Goal: Find specific page/section: Find specific page/section

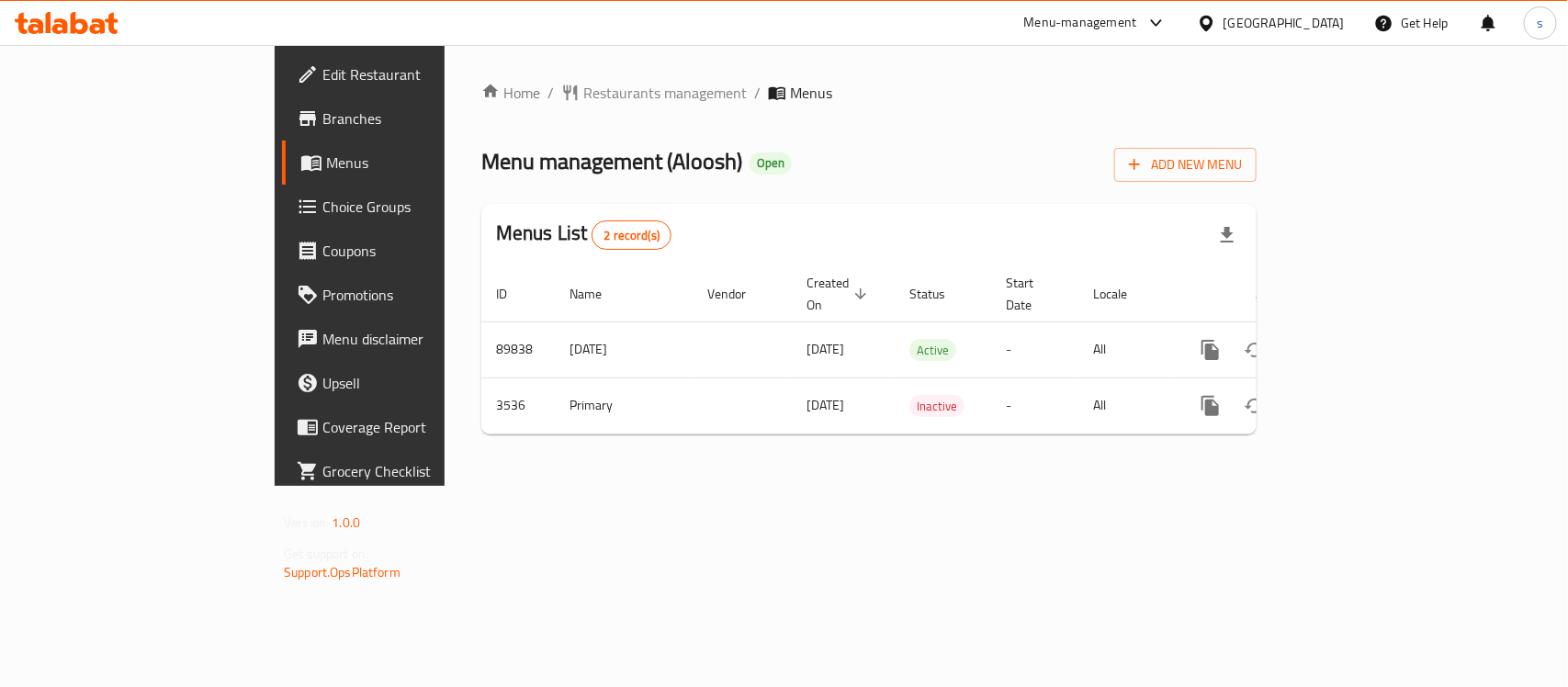
click at [1324, 16] on div "Qatar" at bounding box center [1284, 23] width 121 height 20
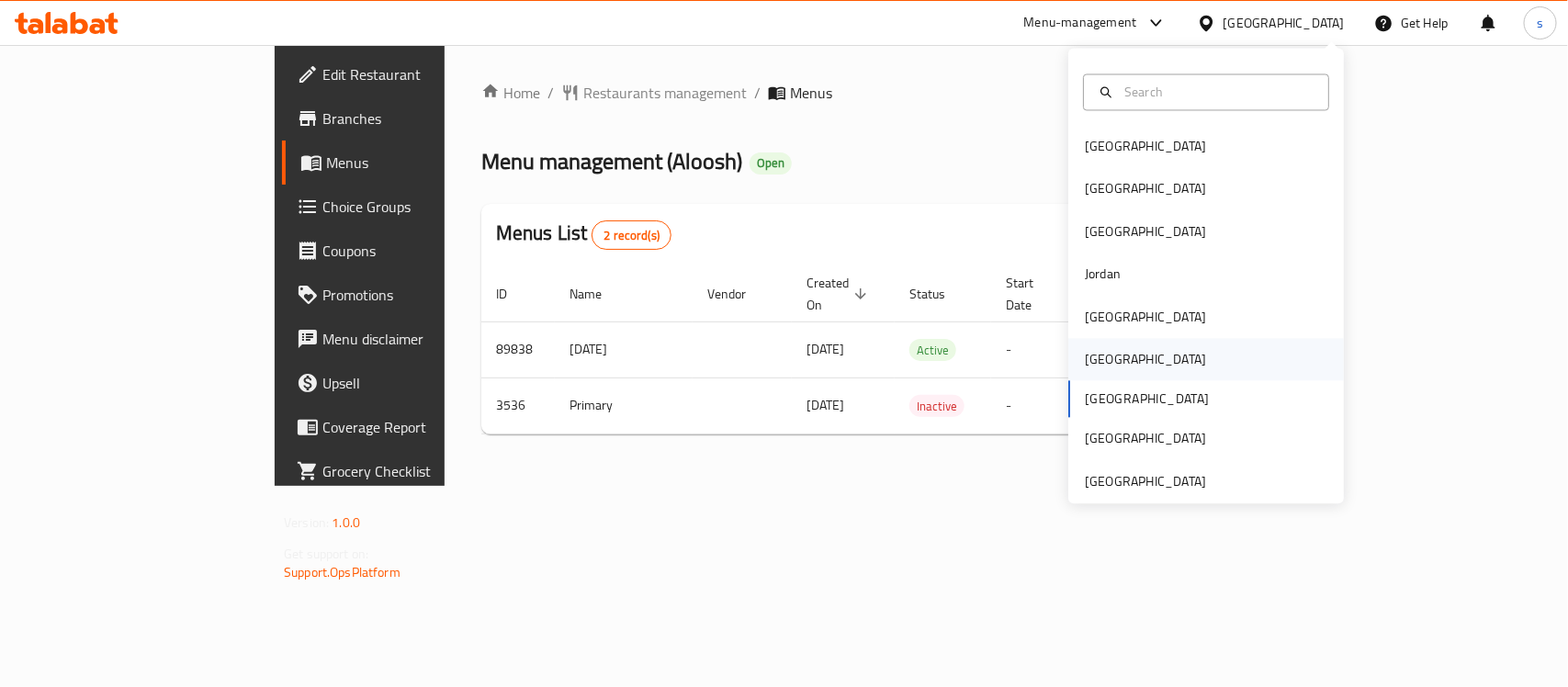
click at [1085, 365] on div "[GEOGRAPHIC_DATA]" at bounding box center [1146, 359] width 121 height 20
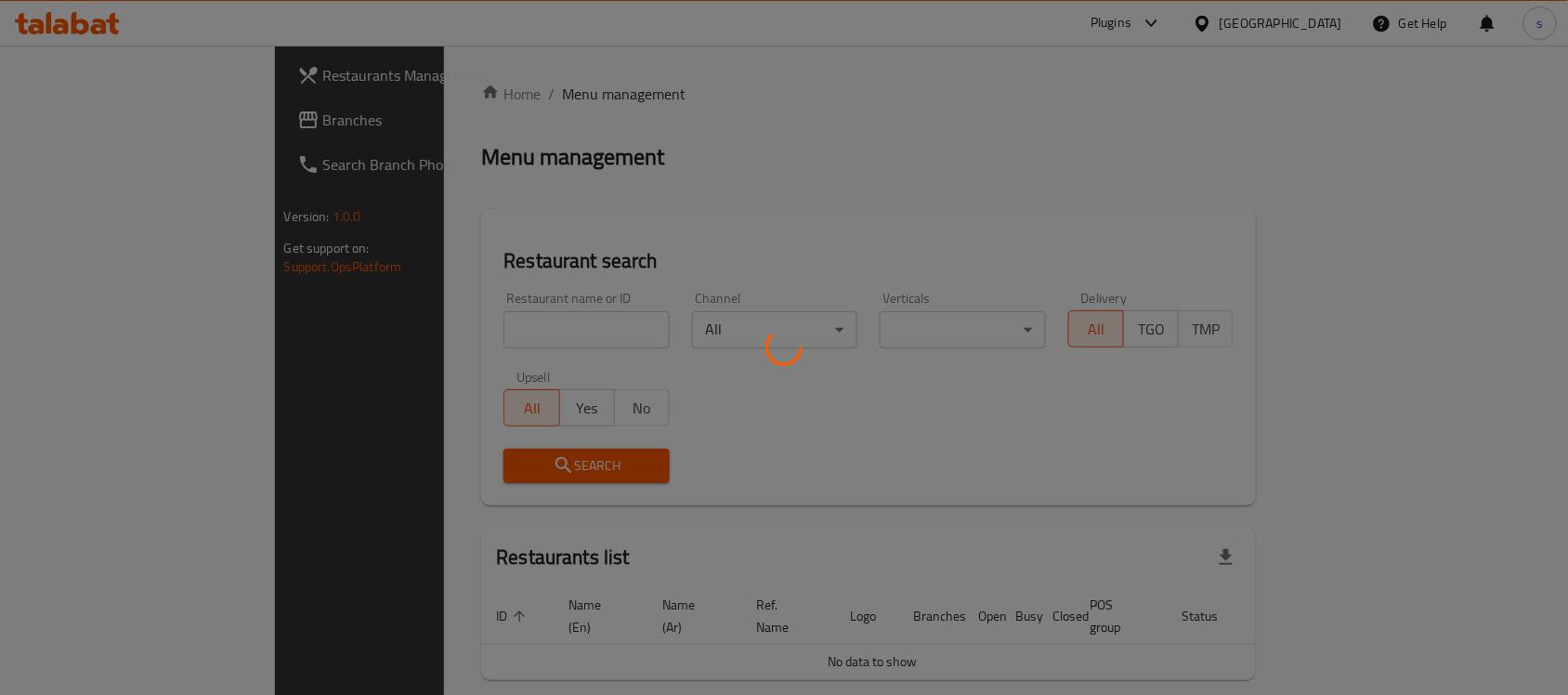
click at [103, 125] on div at bounding box center [784, 347] width 1568 height 695
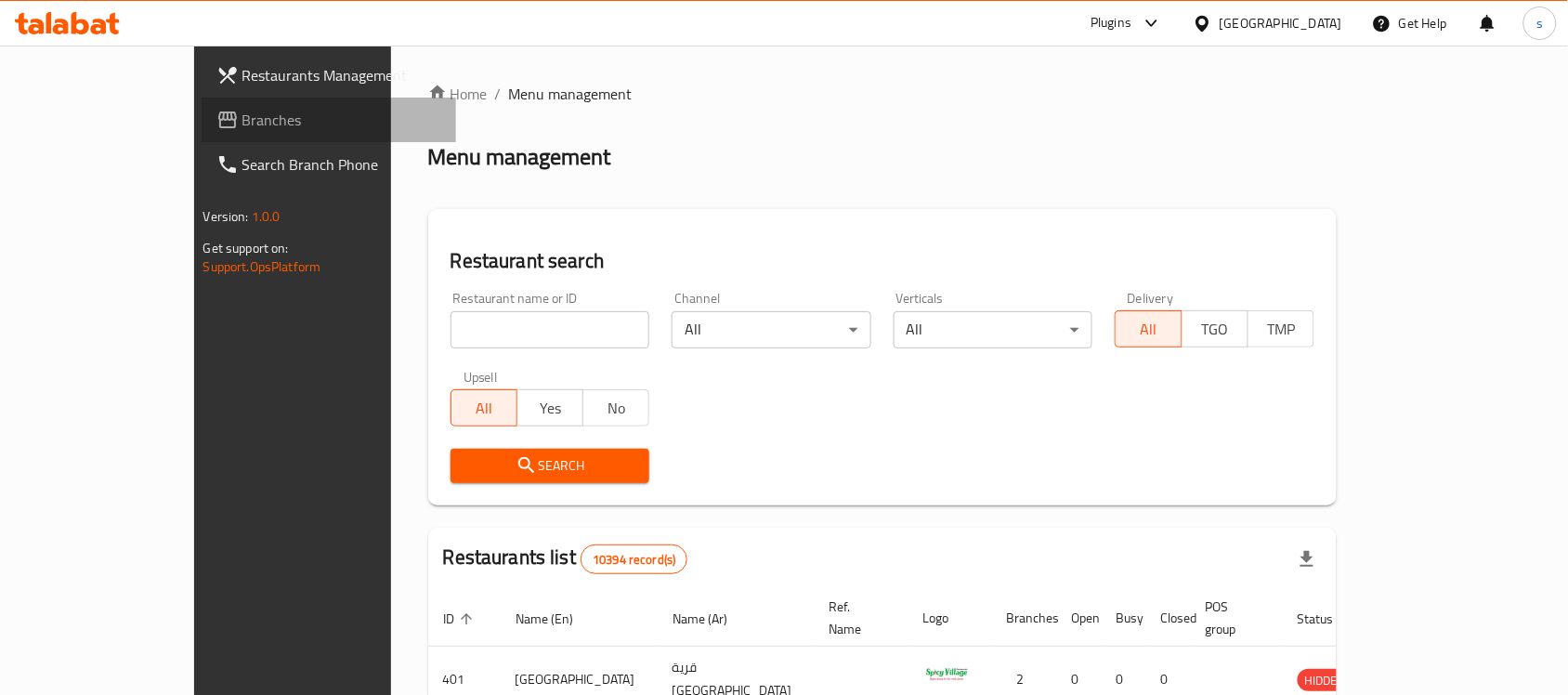
click at [243, 125] on span "Branches" at bounding box center [342, 119] width 199 height 22
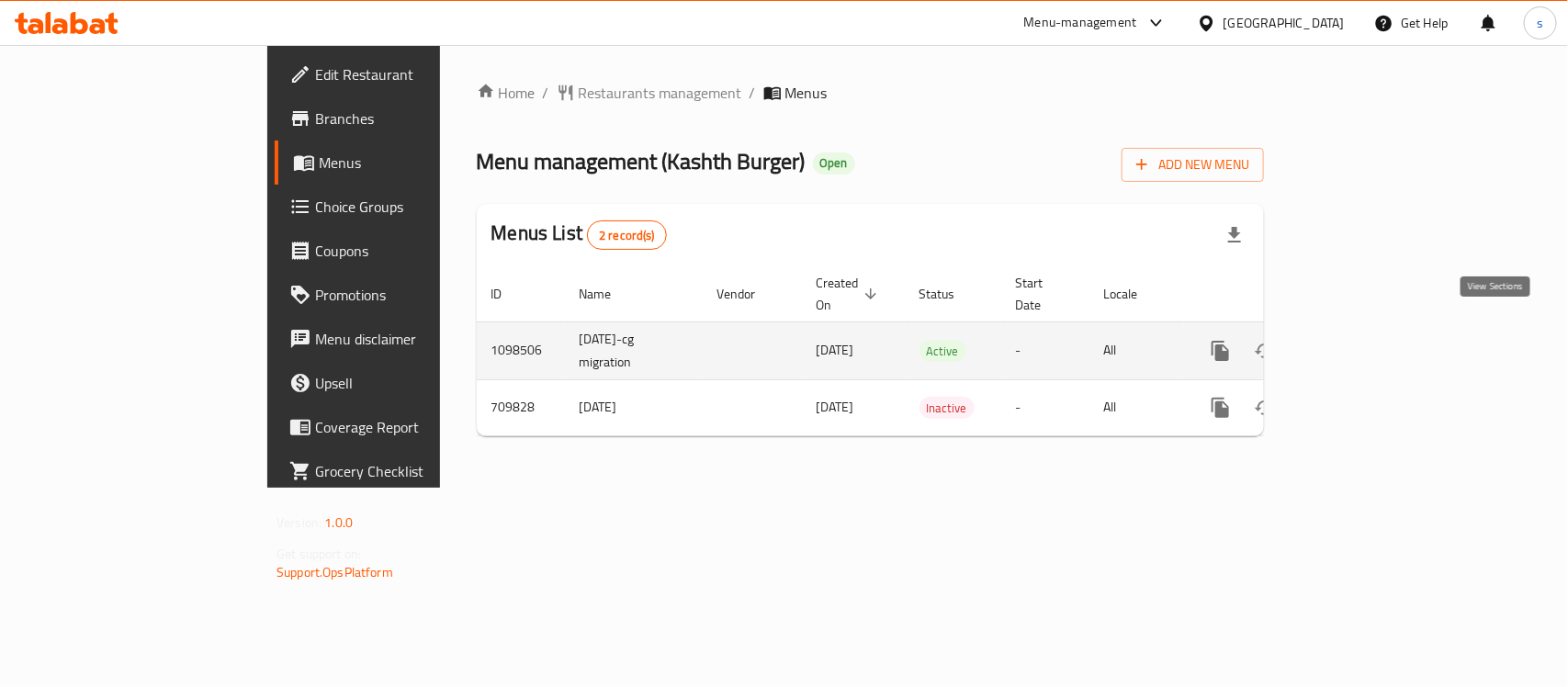
click at [1364, 340] on icon "enhanced table" at bounding box center [1353, 351] width 22 height 22
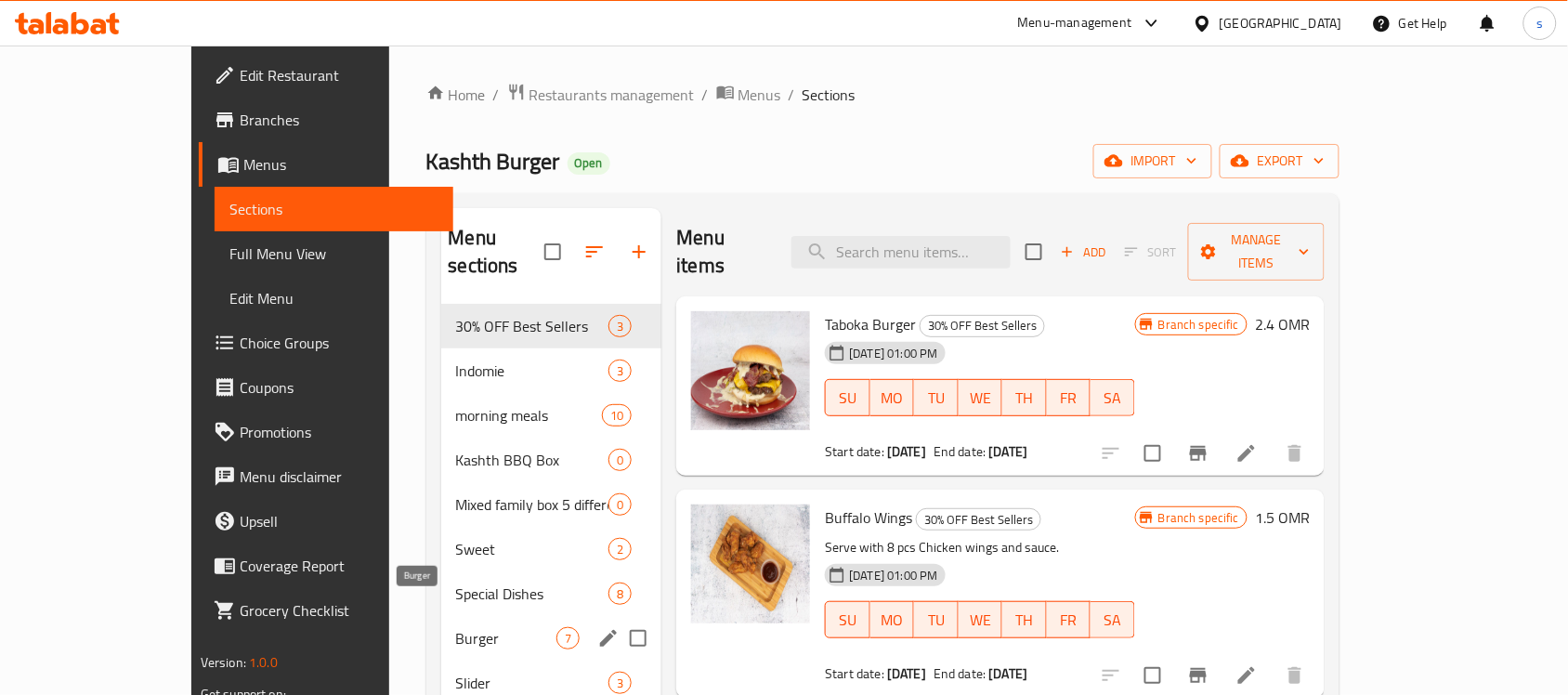
click at [456, 627] on span "Burger" at bounding box center [506, 638] width 101 height 22
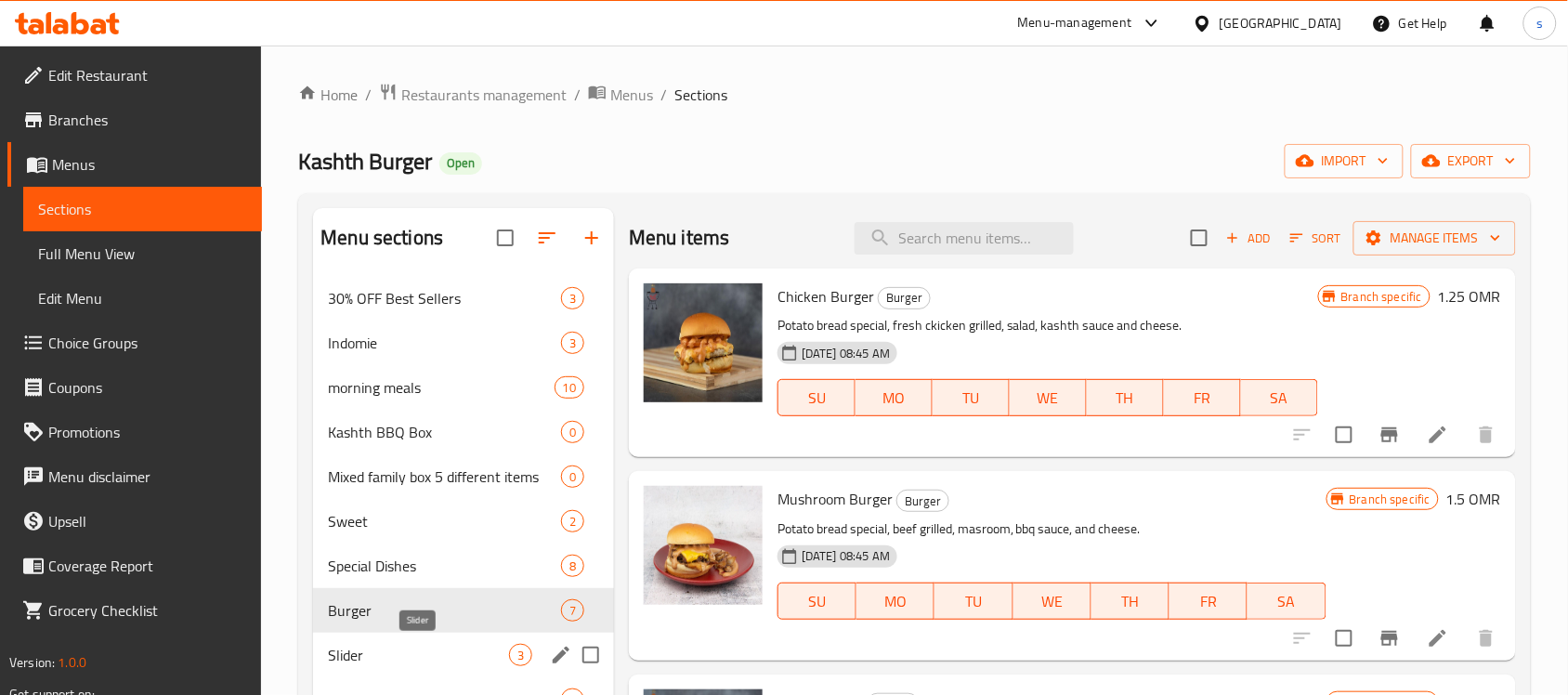
click at [393, 647] on span "Slider" at bounding box center [419, 655] width 182 height 22
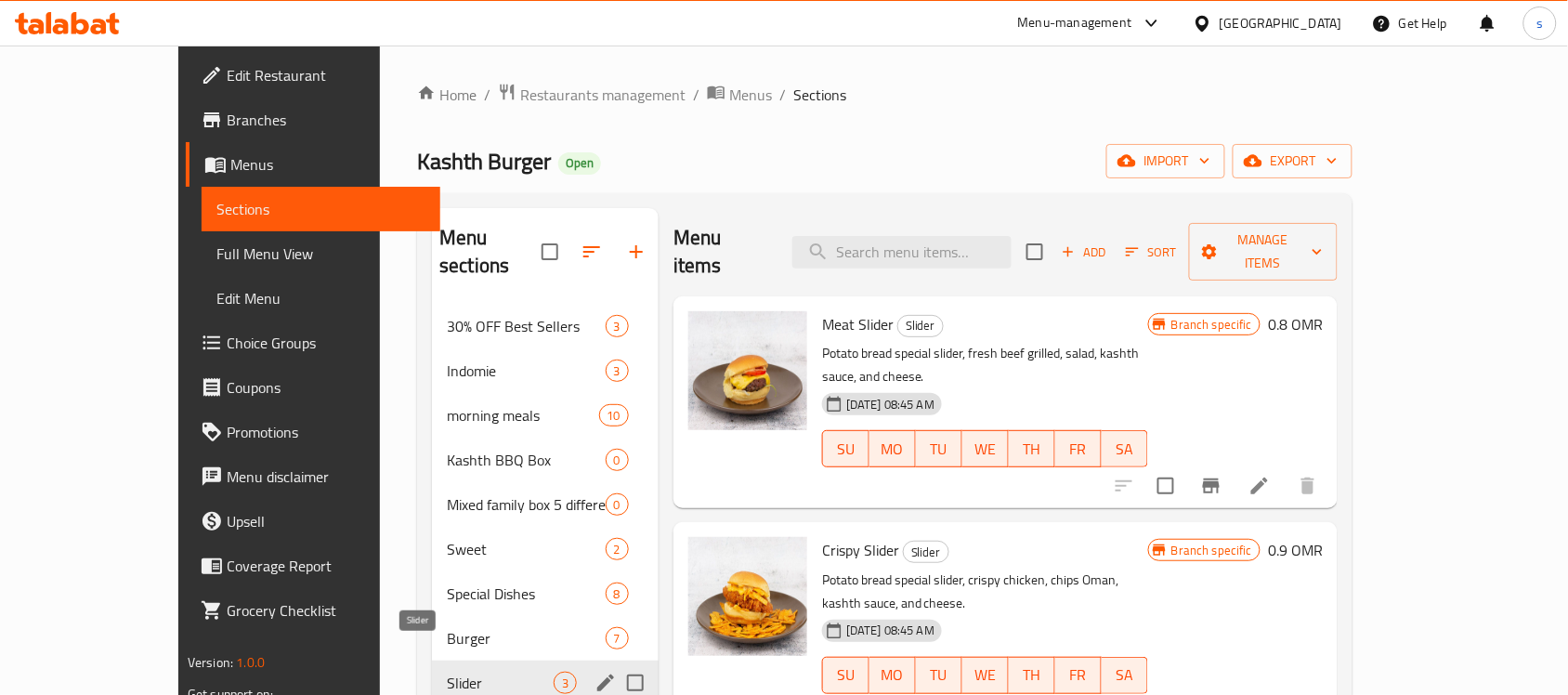
scroll to position [263, 0]
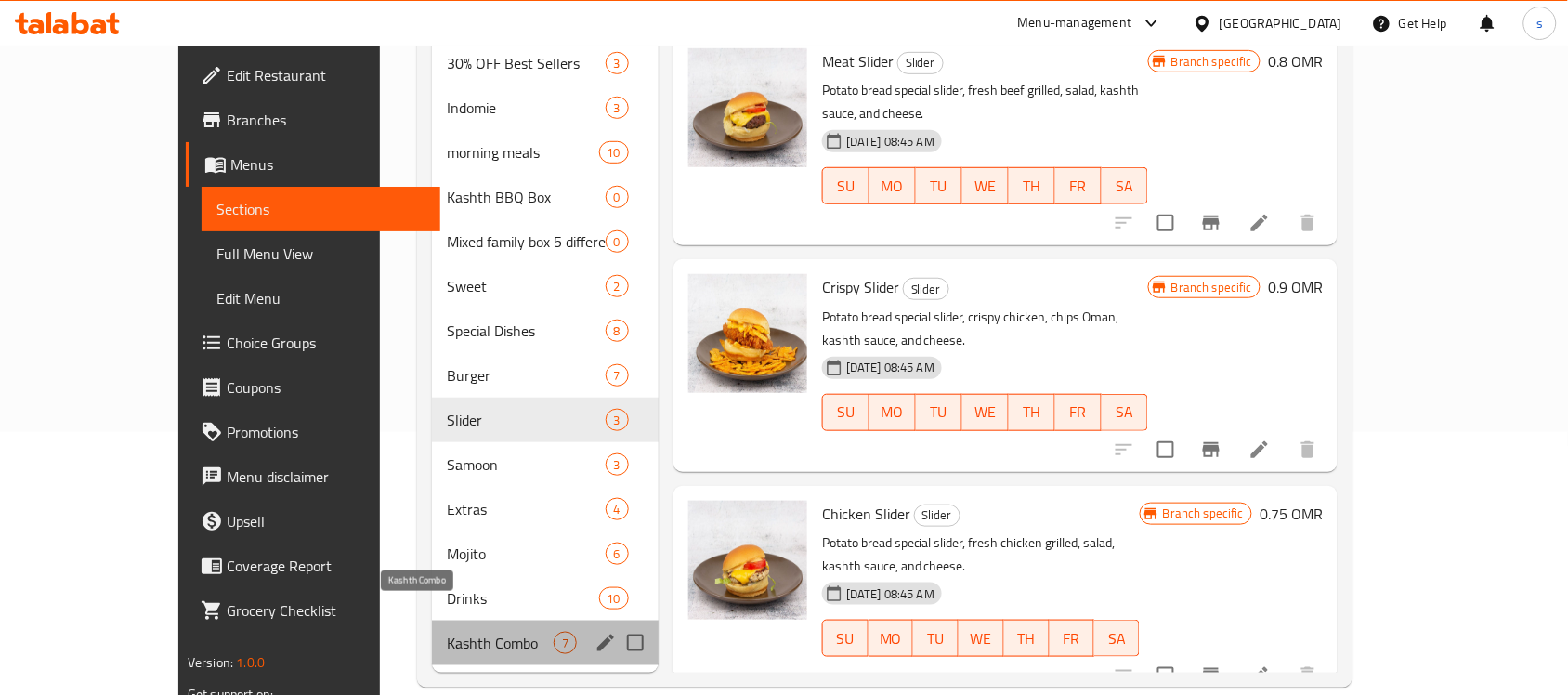
click at [446, 632] on span "Kashth Combo" at bounding box center [500, 642] width 107 height 22
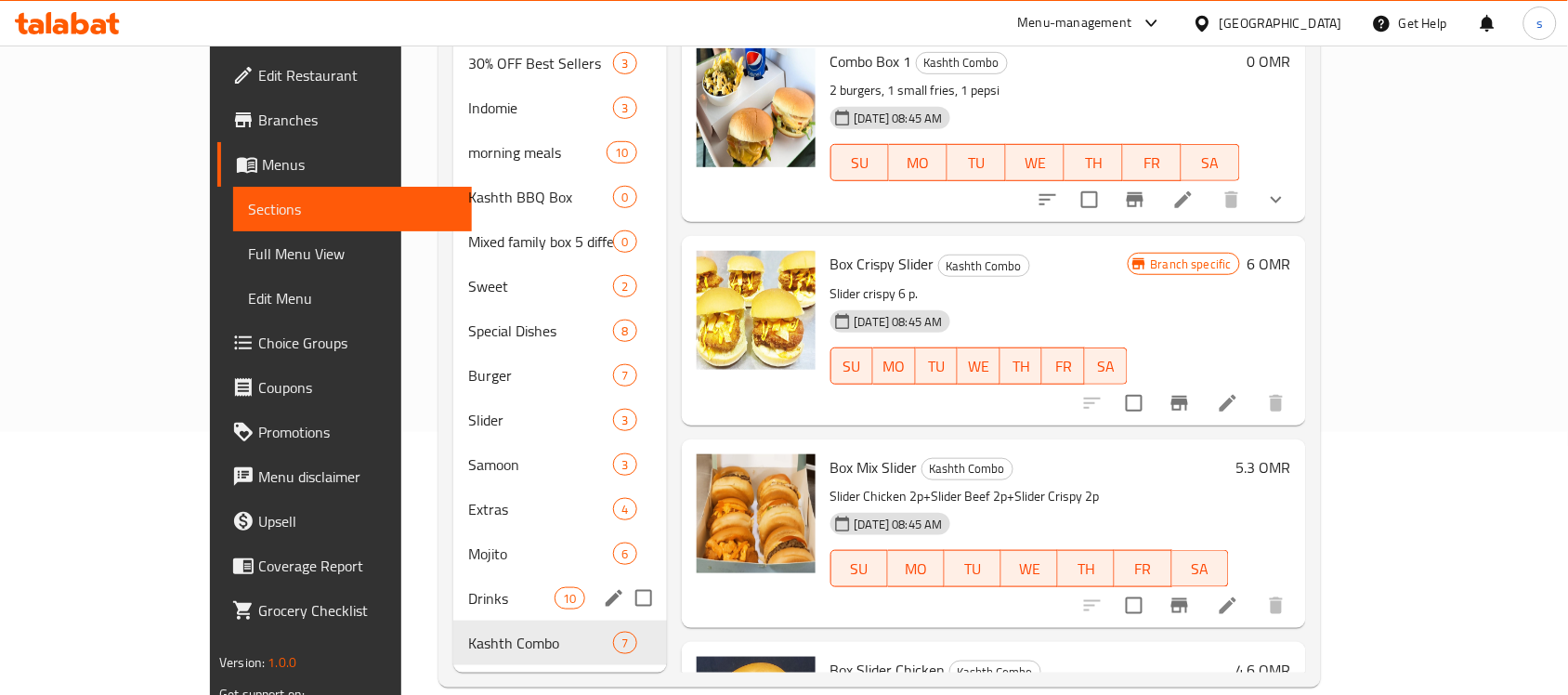
click at [453, 581] on div "Drinks 10" at bounding box center [559, 598] width 213 height 45
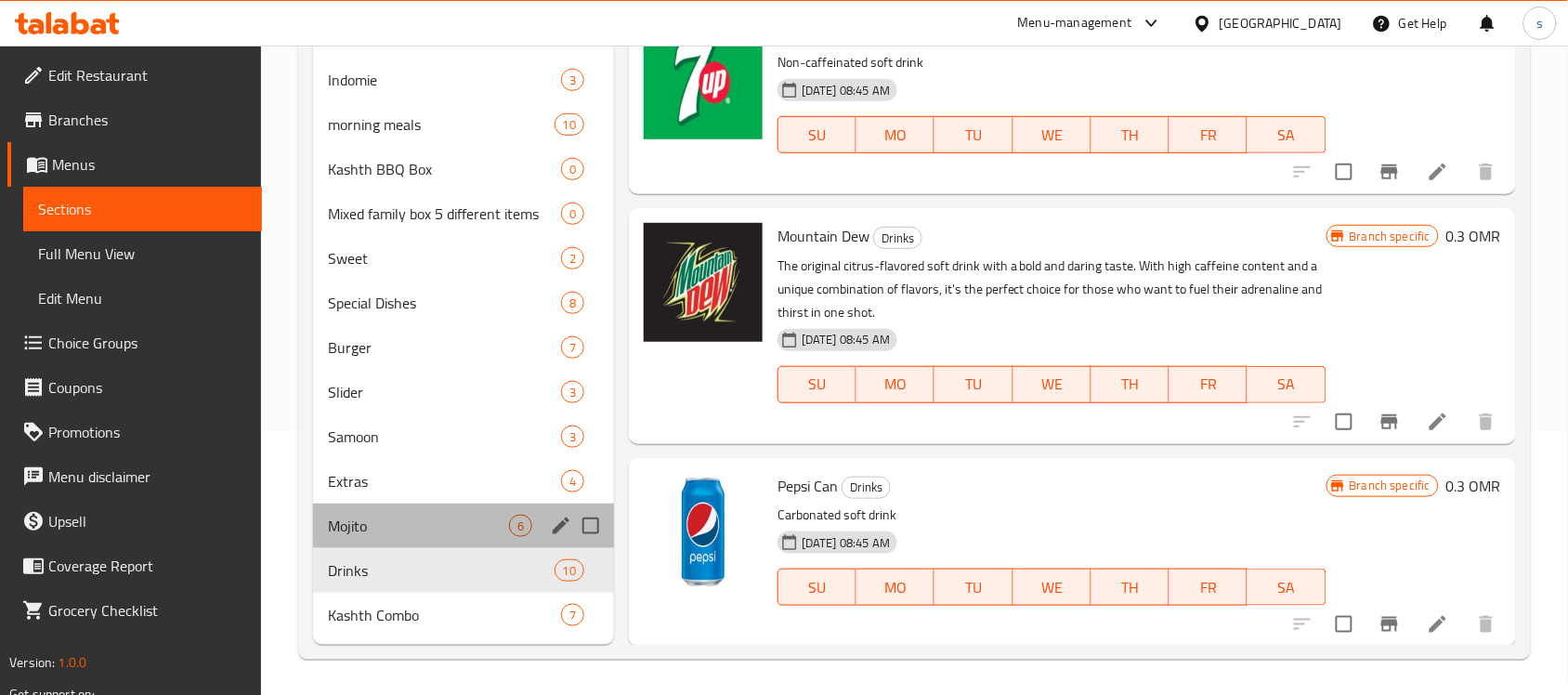
click at [364, 536] on div "Mojito 6" at bounding box center [463, 526] width 301 height 45
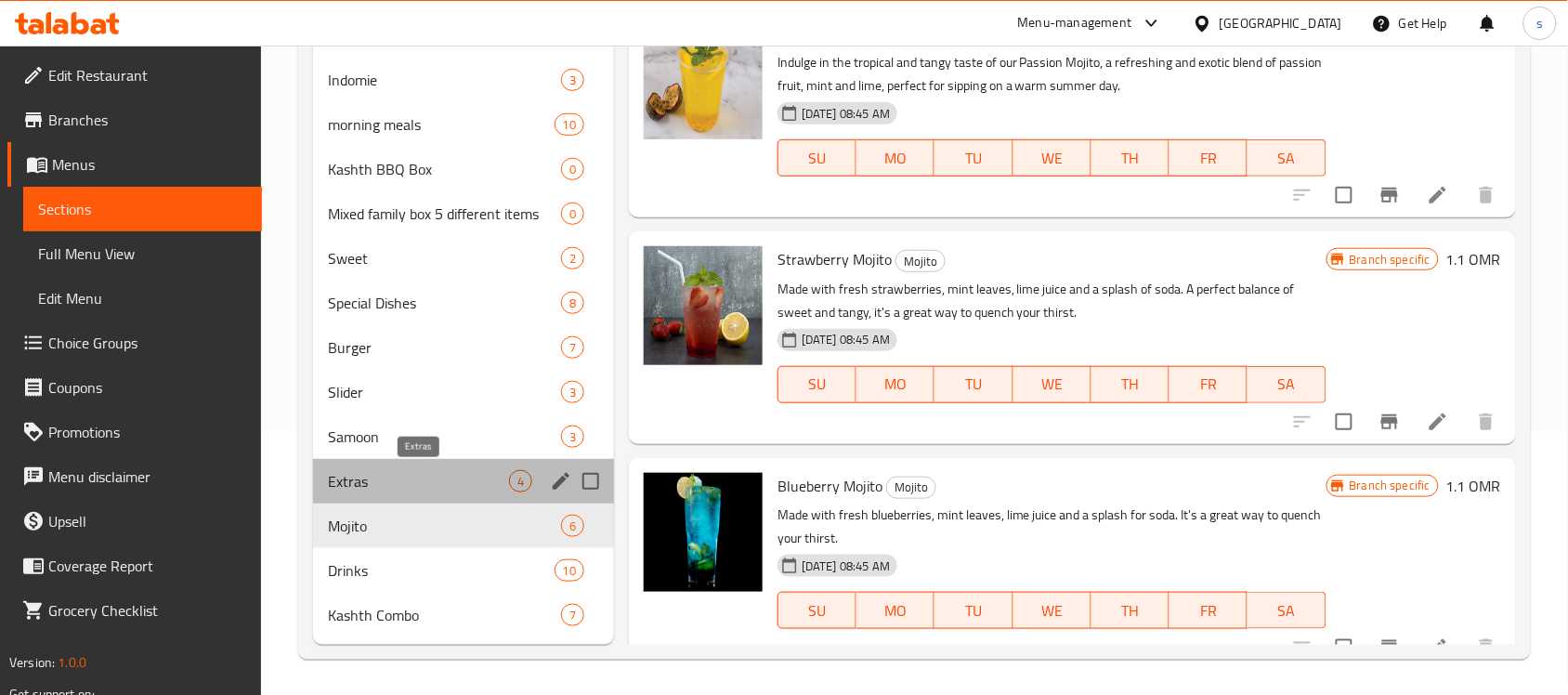
click at [349, 480] on span "Extras" at bounding box center [419, 481] width 182 height 22
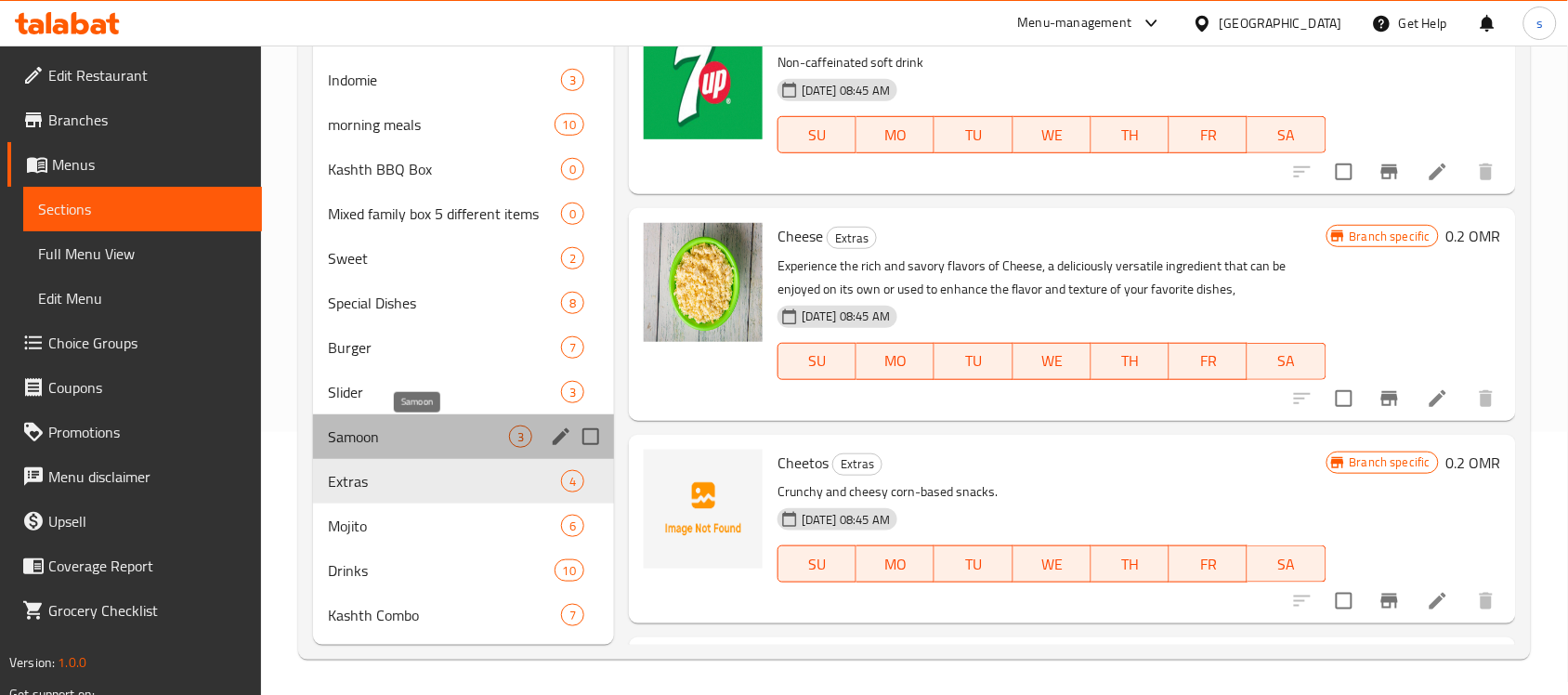
click at [336, 425] on span "Samoon" at bounding box center [419, 436] width 182 height 22
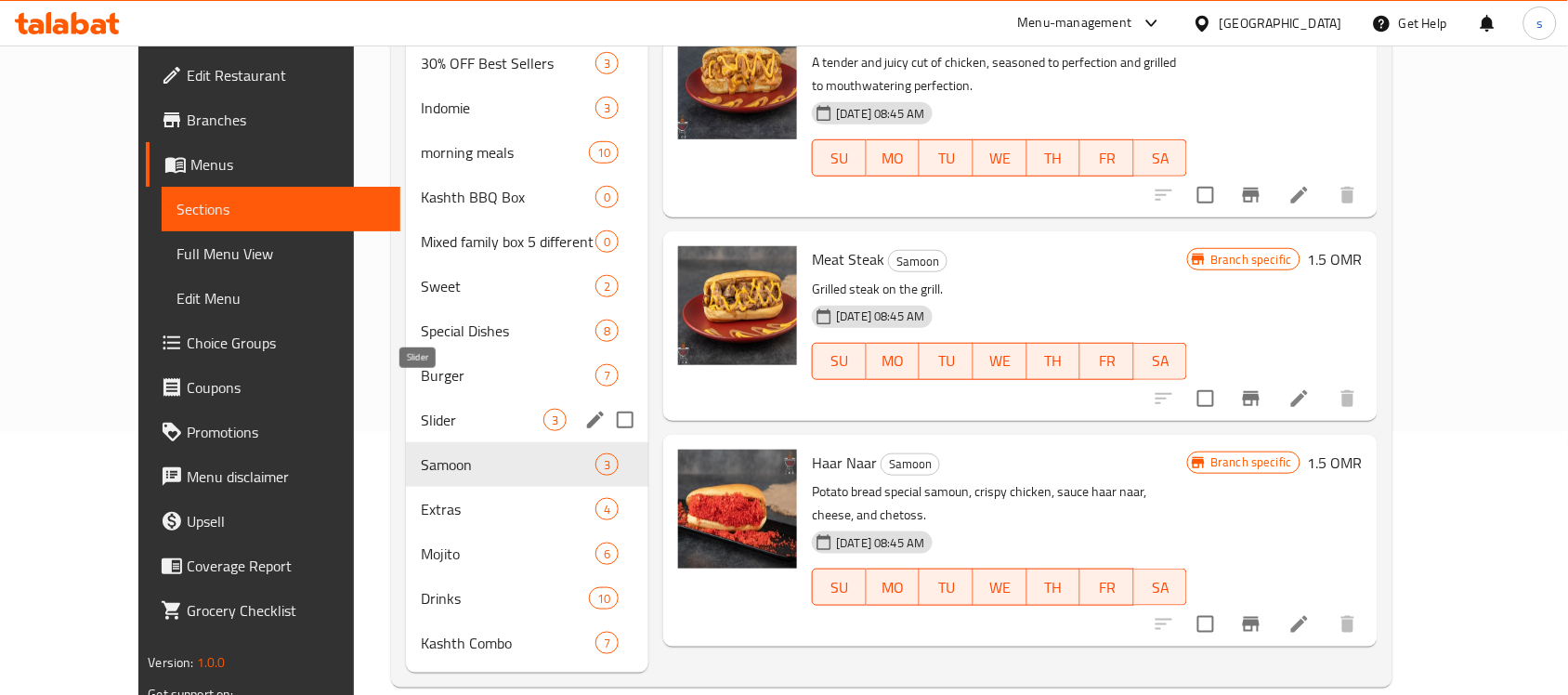
click at [420, 409] on span "Slider" at bounding box center [482, 420] width 122 height 22
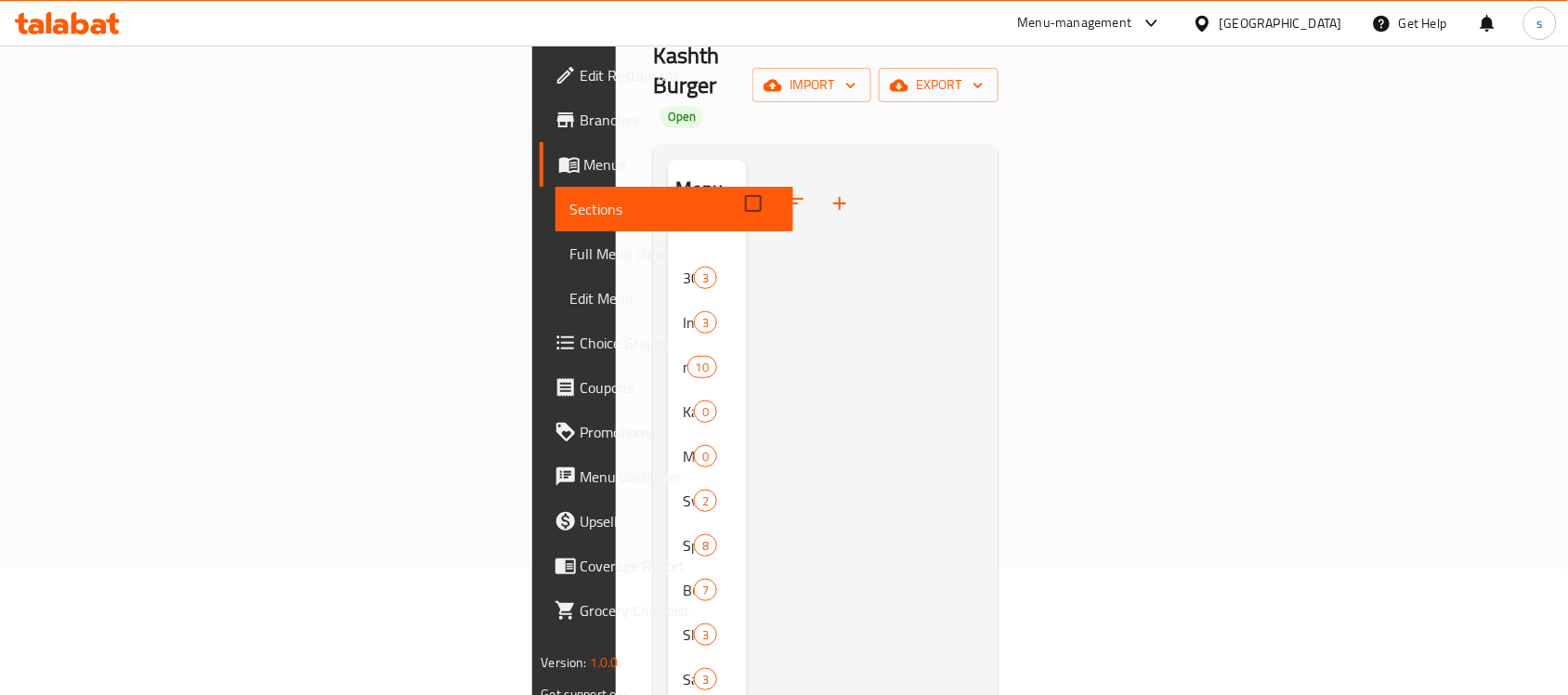
scroll to position [263, 0]
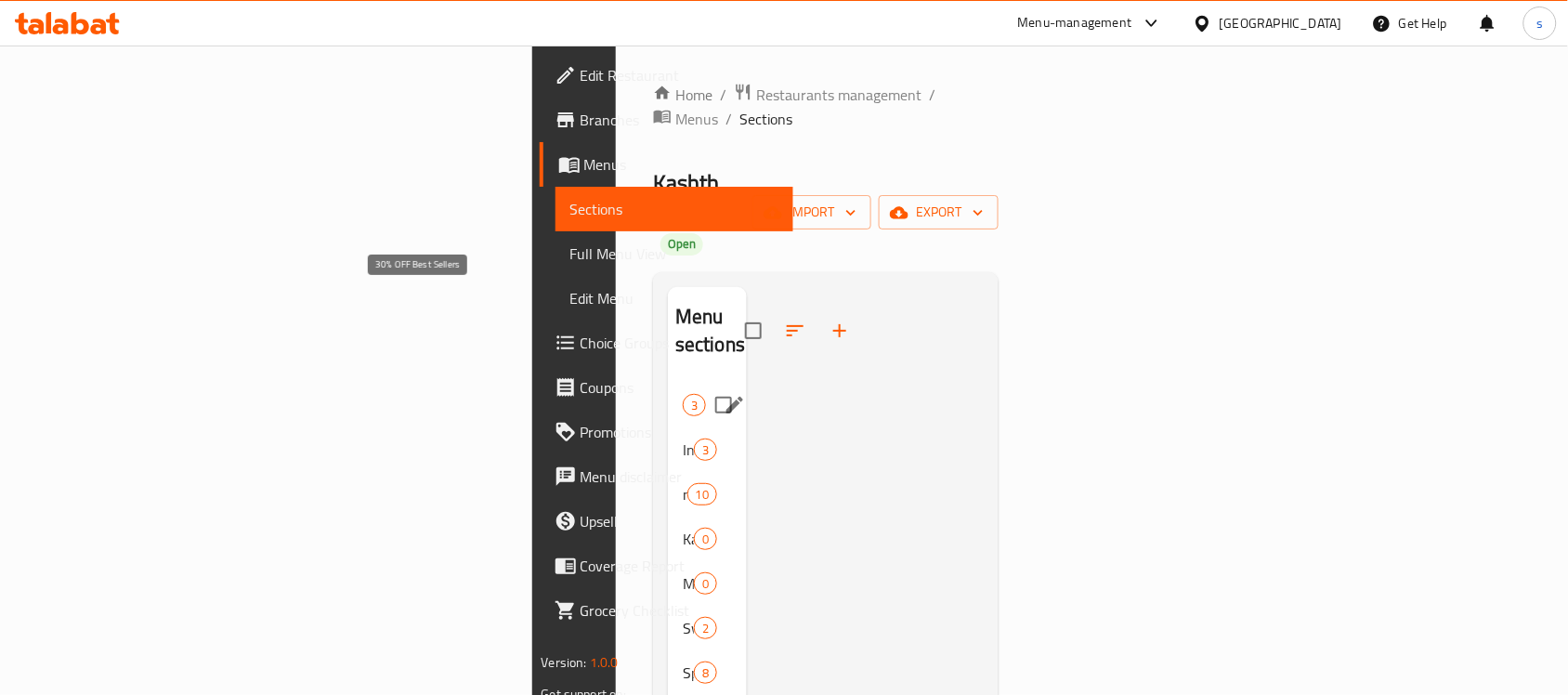
click at [682, 394] on span "30% OFF Best Sellers" at bounding box center [682, 404] width 0 height 22
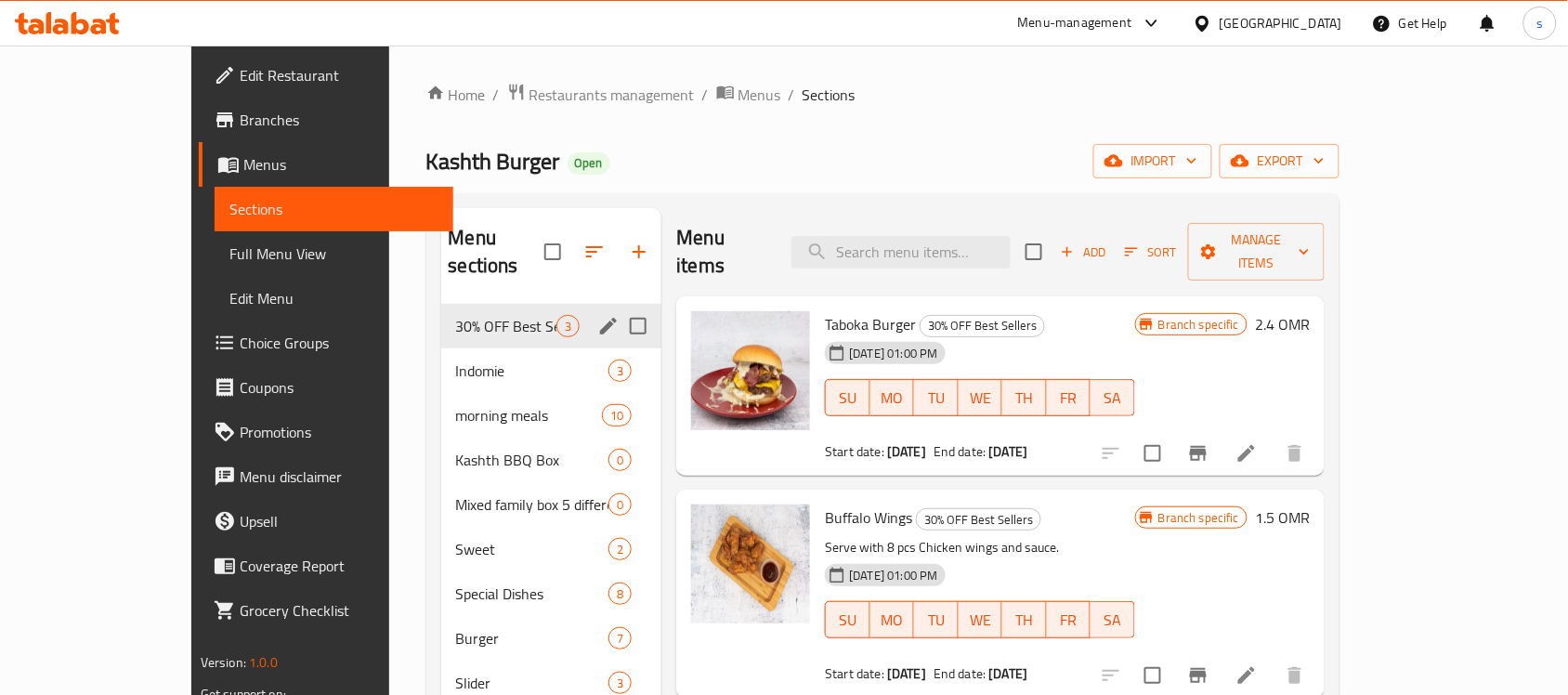
click at [456, 315] on span "30% OFF Best Sellers" at bounding box center [506, 325] width 101 height 22
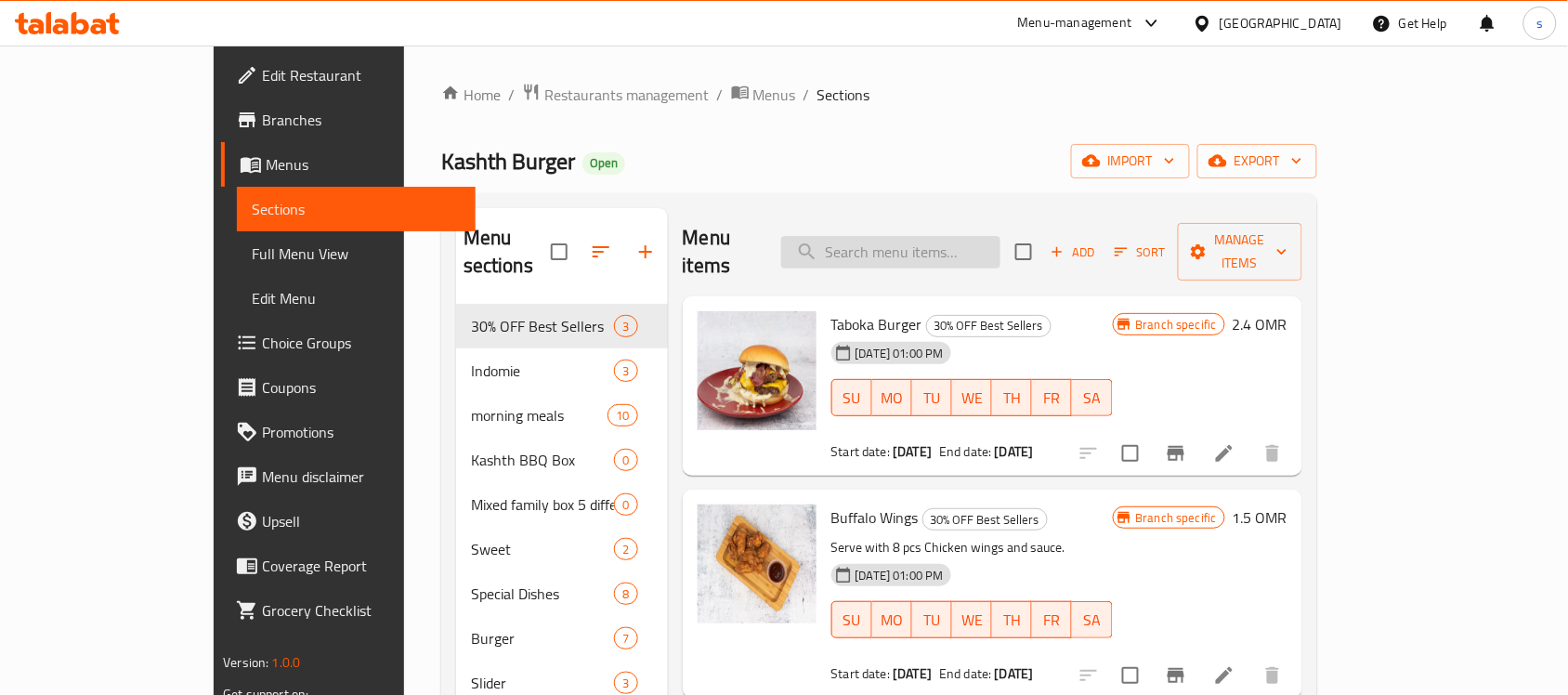
click at [938, 245] on input "search" at bounding box center [890, 252] width 219 height 33
paste input "Mountain Dew"
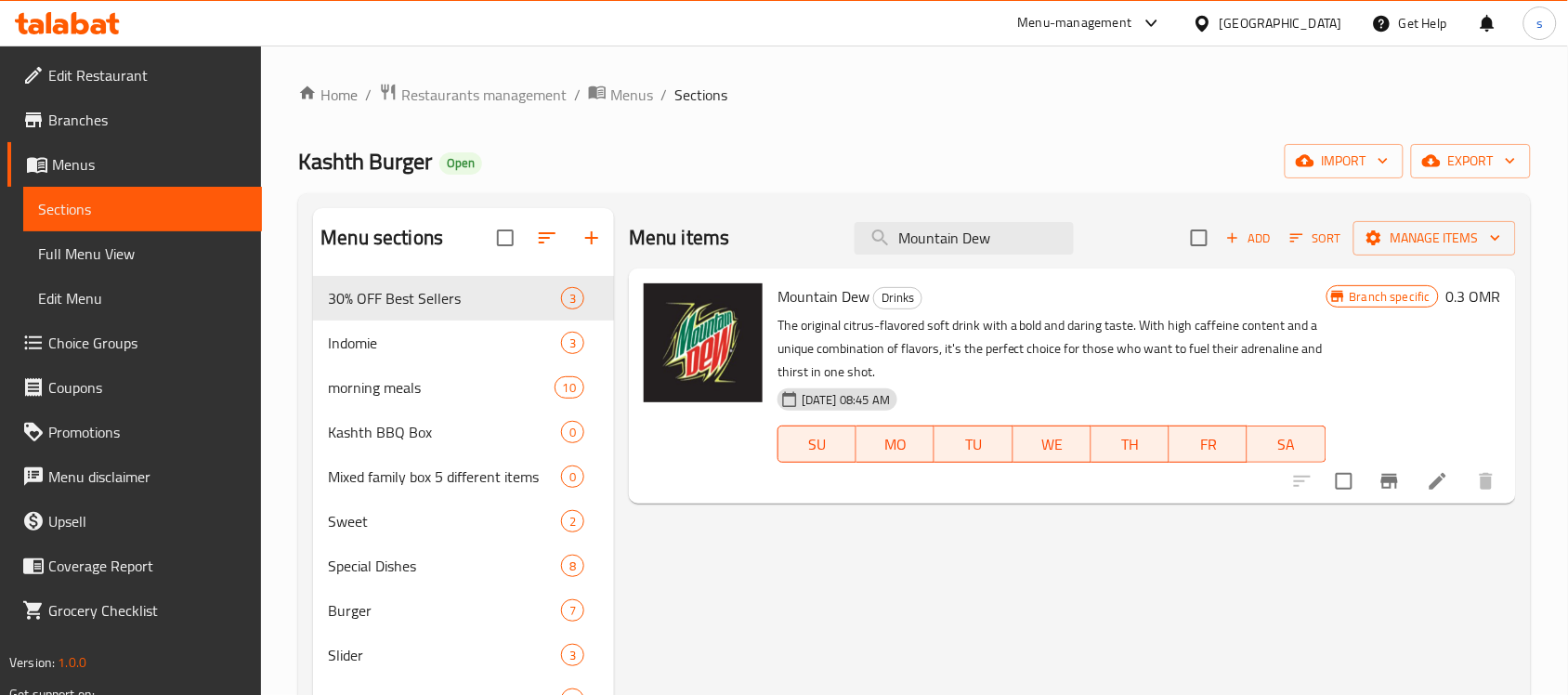
type input "Mountain Dew"
